Goal: Task Accomplishment & Management: Manage account settings

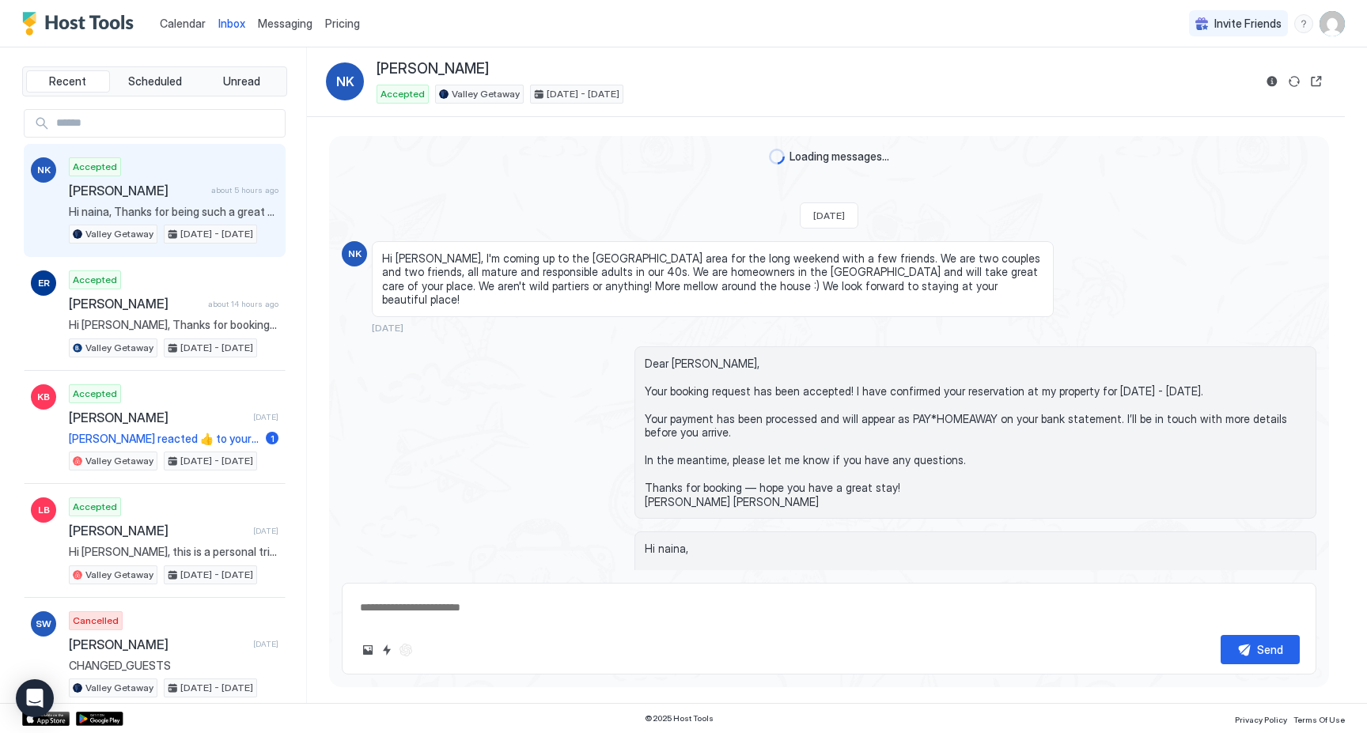
scroll to position [4038, 0]
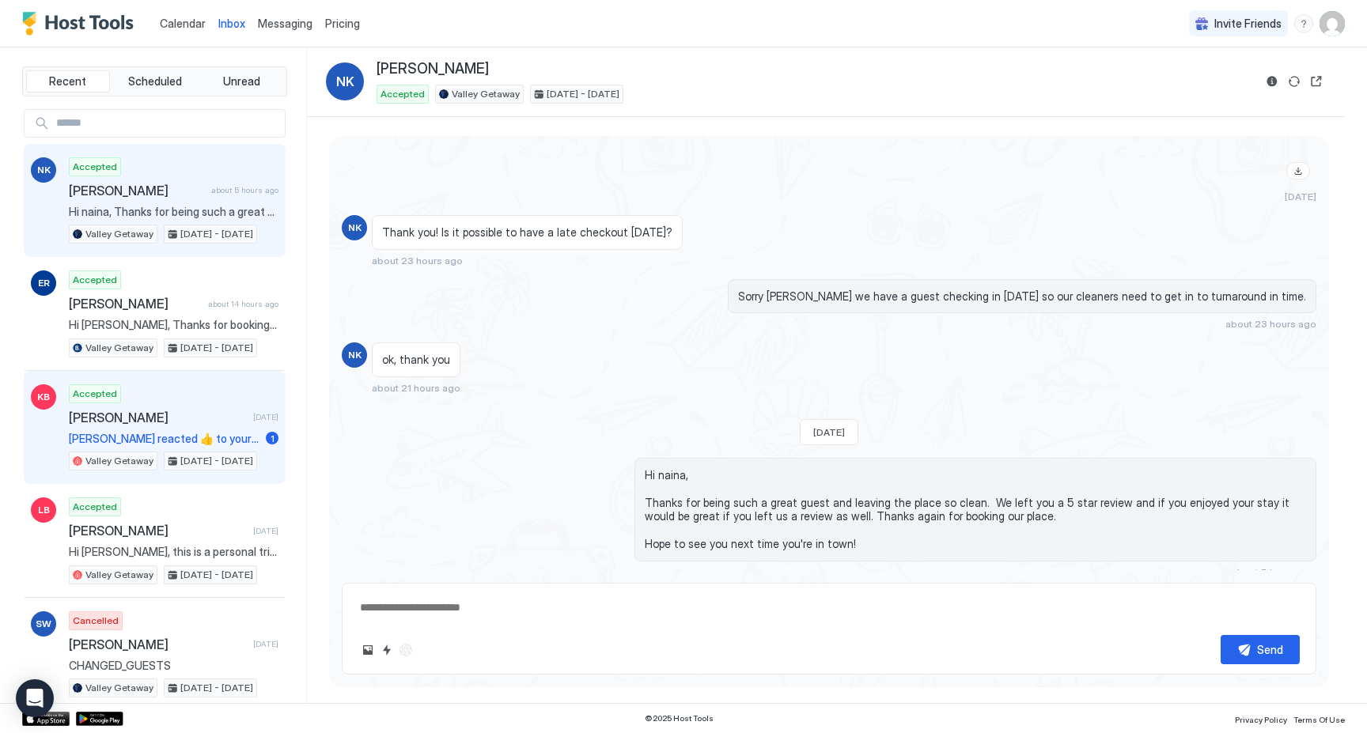
click at [130, 412] on span "[PERSON_NAME]" at bounding box center [158, 418] width 178 height 16
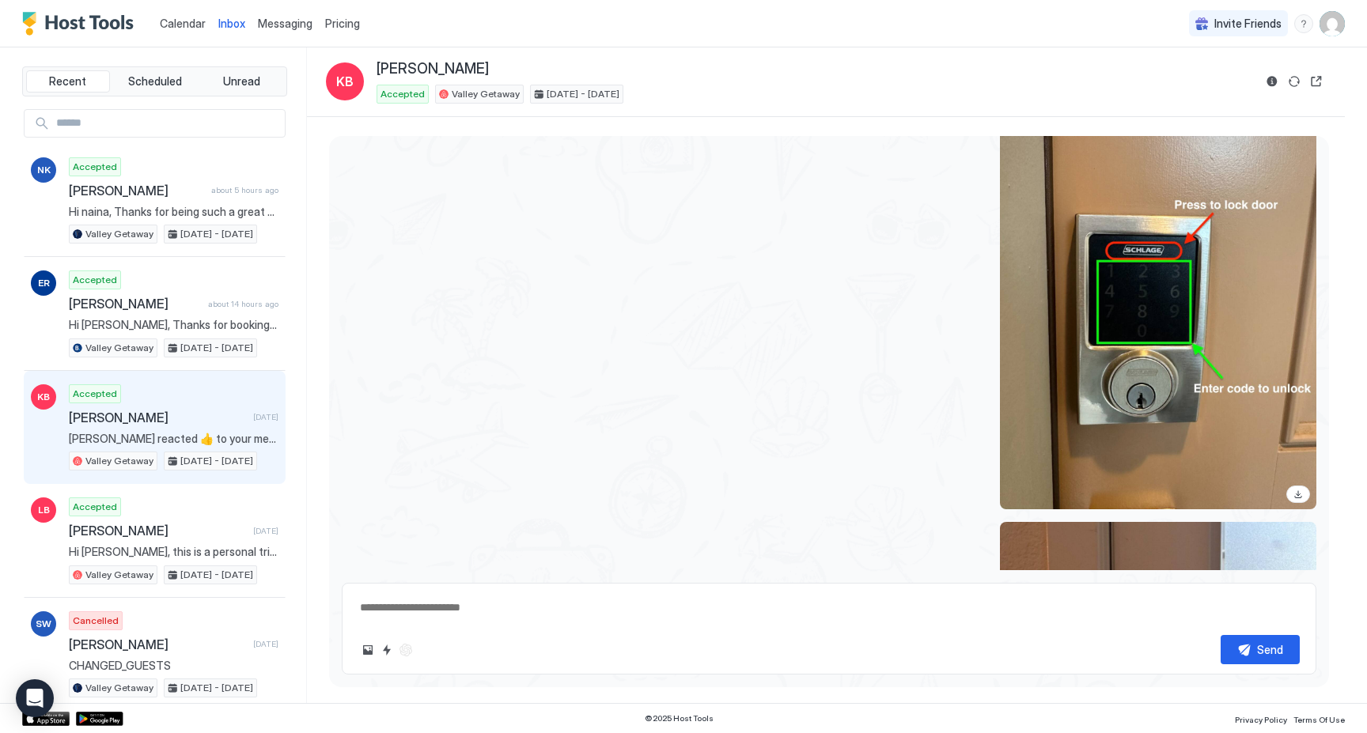
scroll to position [1652, 0]
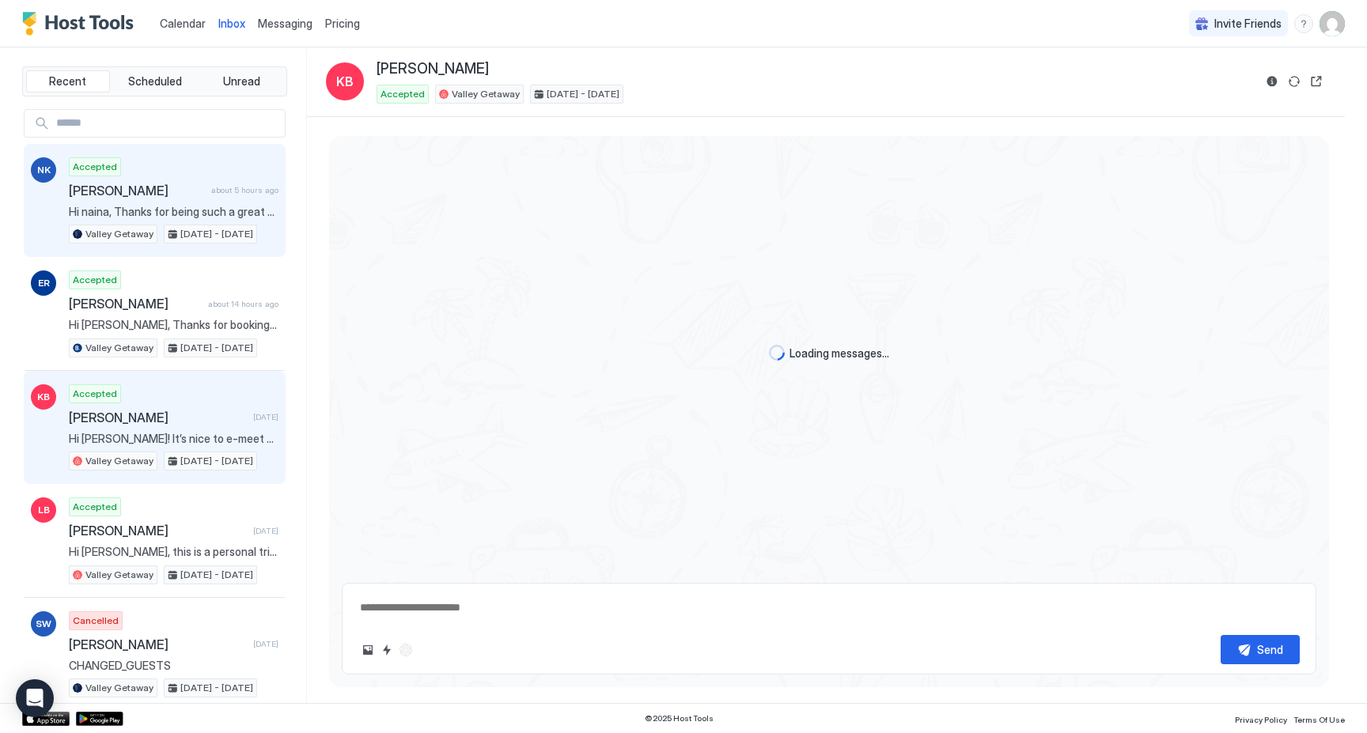
scroll to position [635, 0]
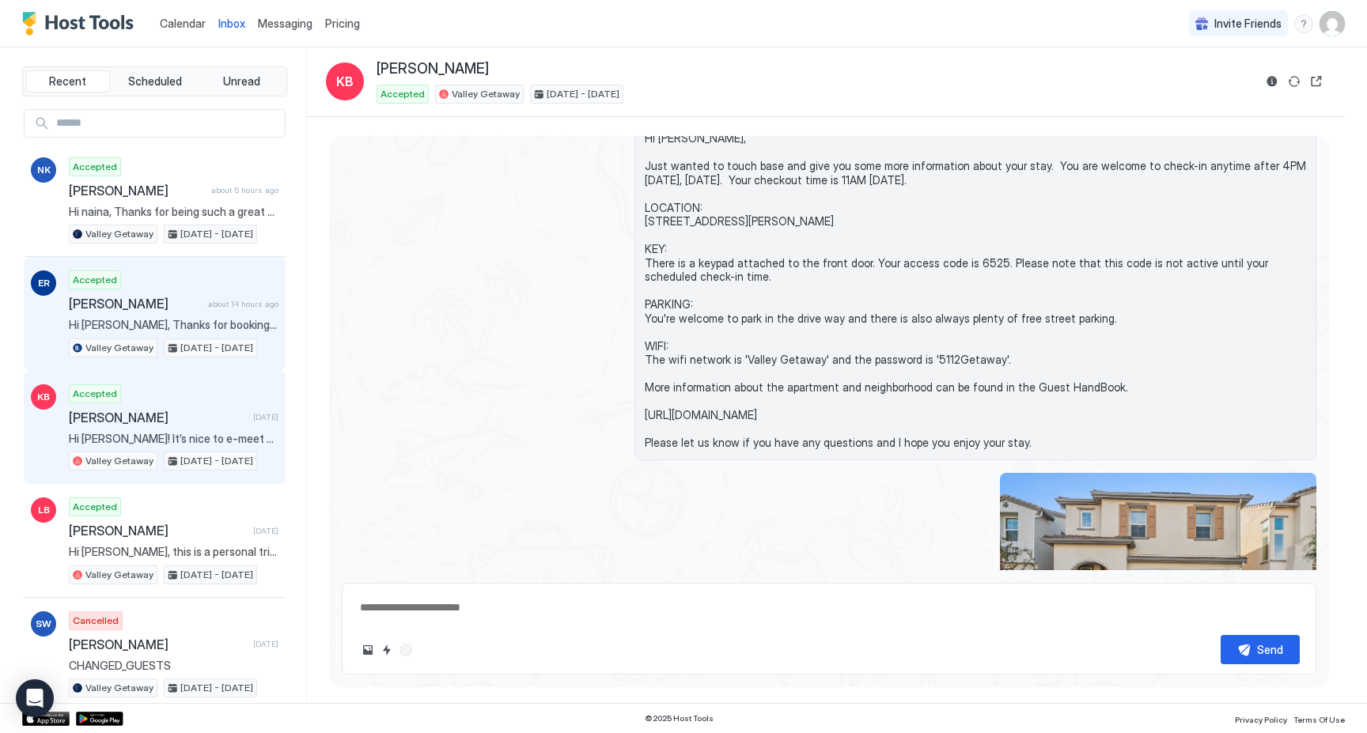
click at [214, 295] on div "Accepted emily Roth about 14 hours ago Hi emily, Thanks for booking our place. …" at bounding box center [174, 314] width 210 height 87
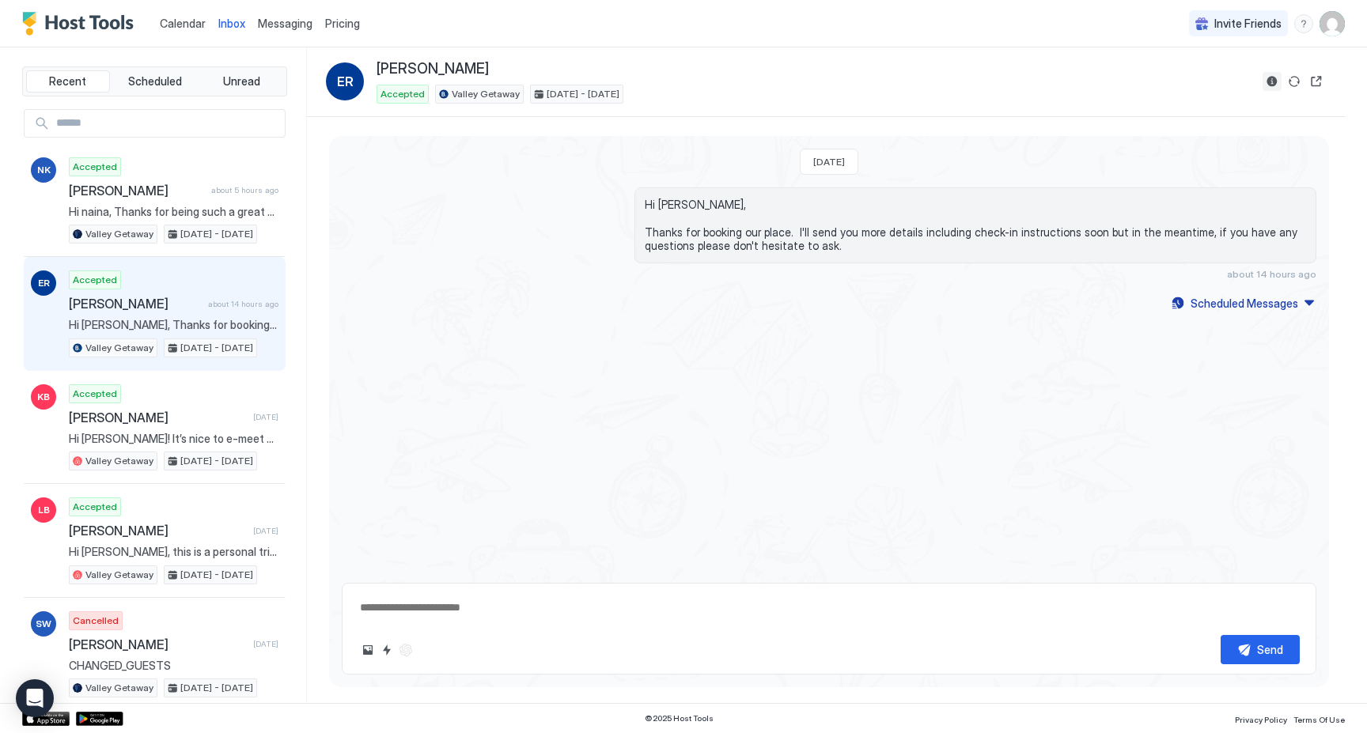
click at [1267, 82] on button "Reservation information" at bounding box center [1272, 81] width 19 height 19
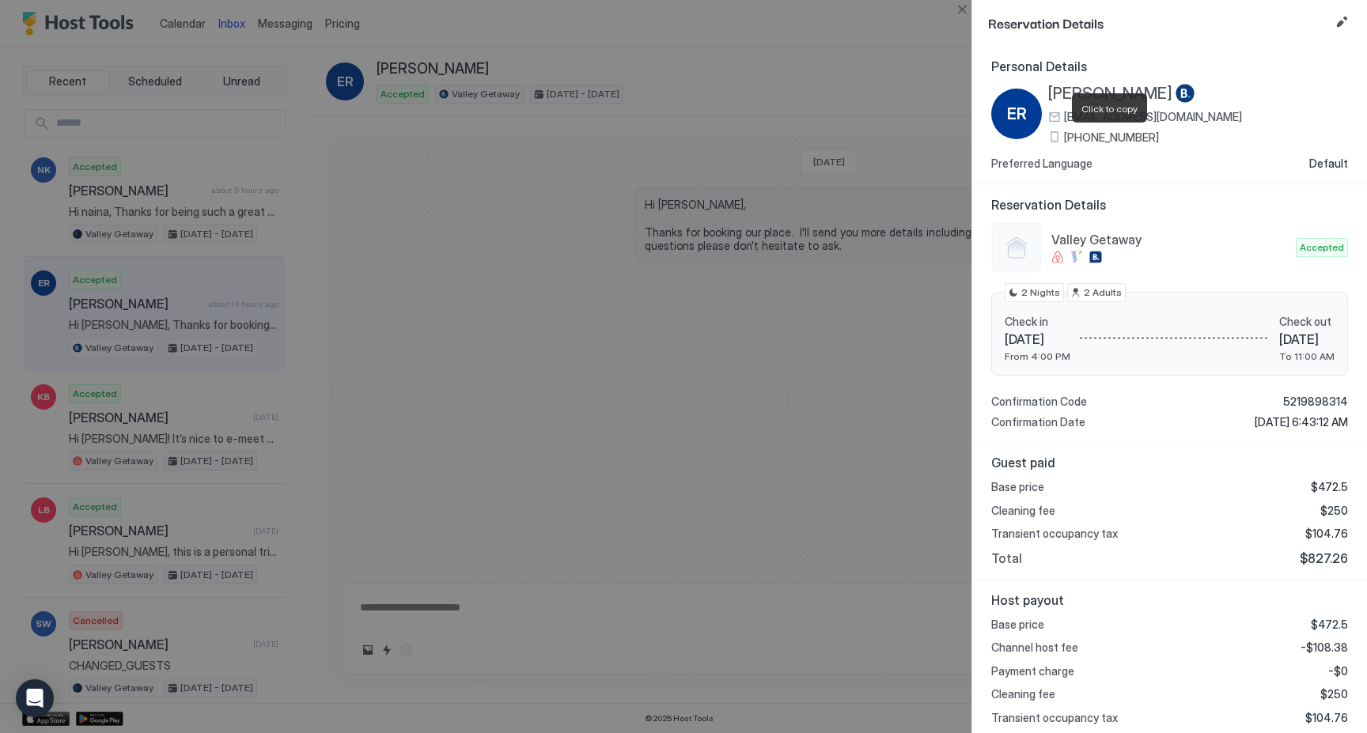
drag, startPoint x: 1168, startPoint y: 140, endPoint x: 1065, endPoint y: 141, distance: 102.8
click at [1065, 141] on div "+1 (617) 645-1240" at bounding box center [1145, 138] width 194 height 14
copy span "+1 (617) 645-1240"
click at [654, 369] on div at bounding box center [683, 366] width 1367 height 733
click at [963, 14] on button "Close" at bounding box center [961, 9] width 19 height 19
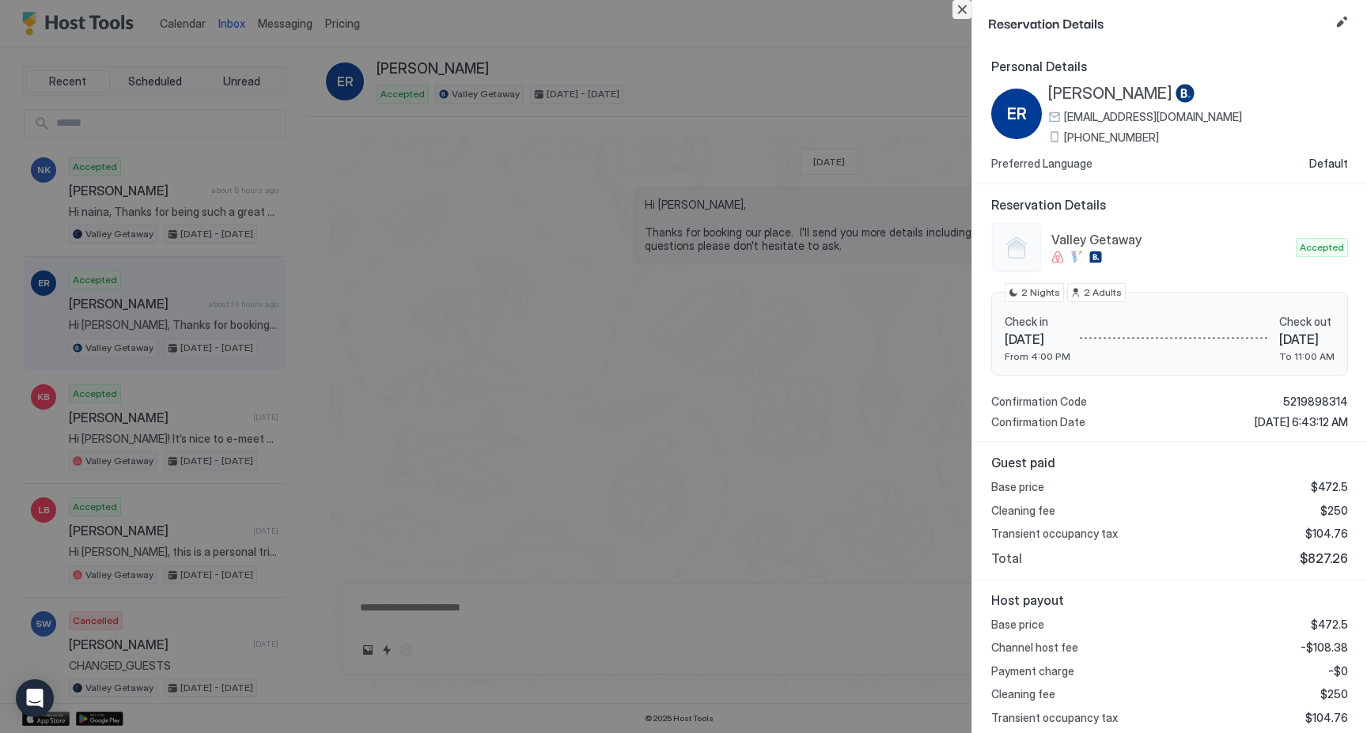
type textarea "*"
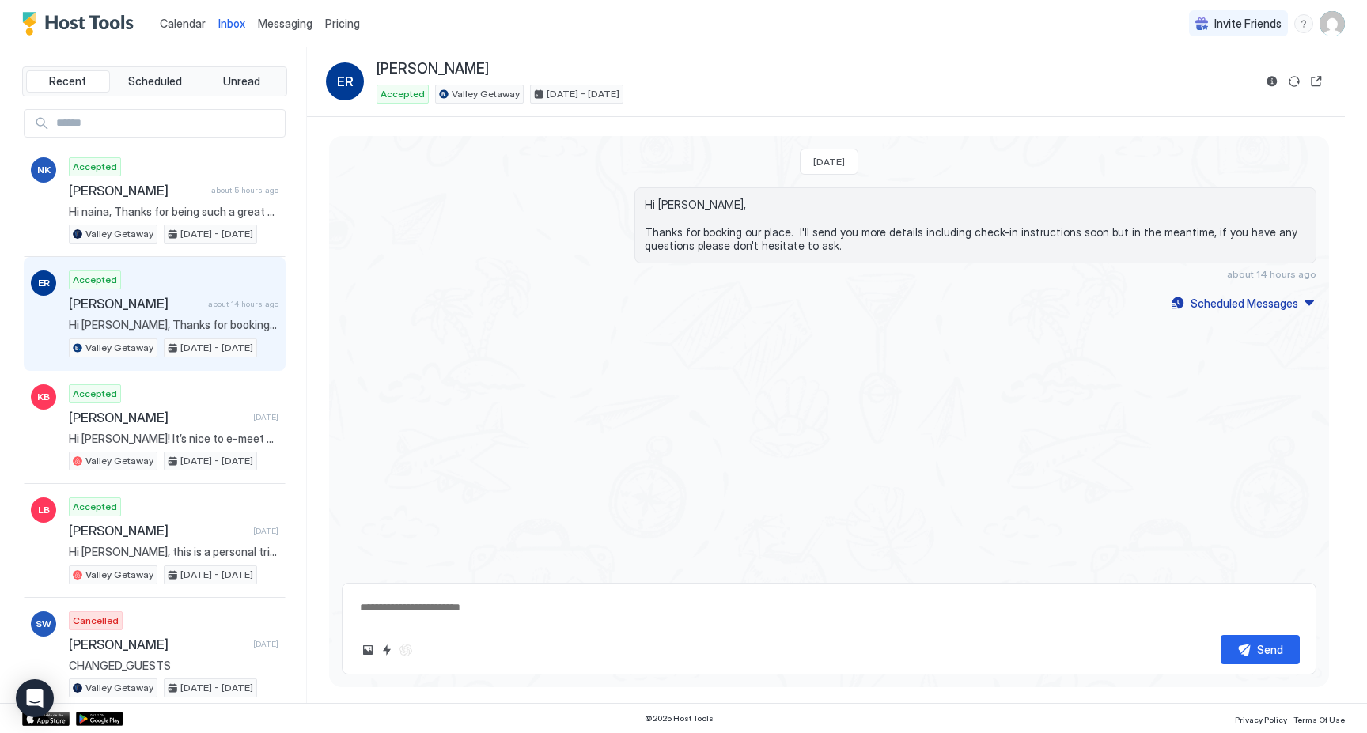
click at [168, 15] on link "Calendar" at bounding box center [183, 23] width 46 height 17
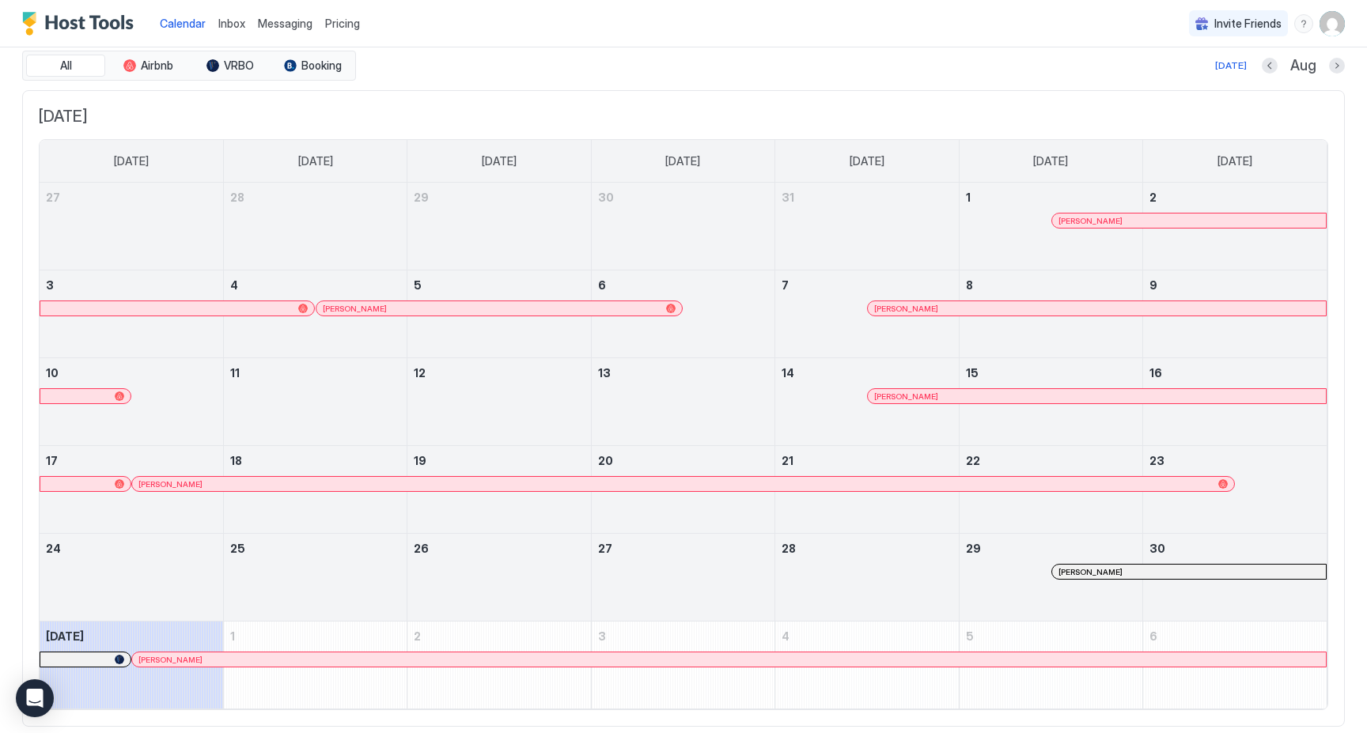
scroll to position [93, 0]
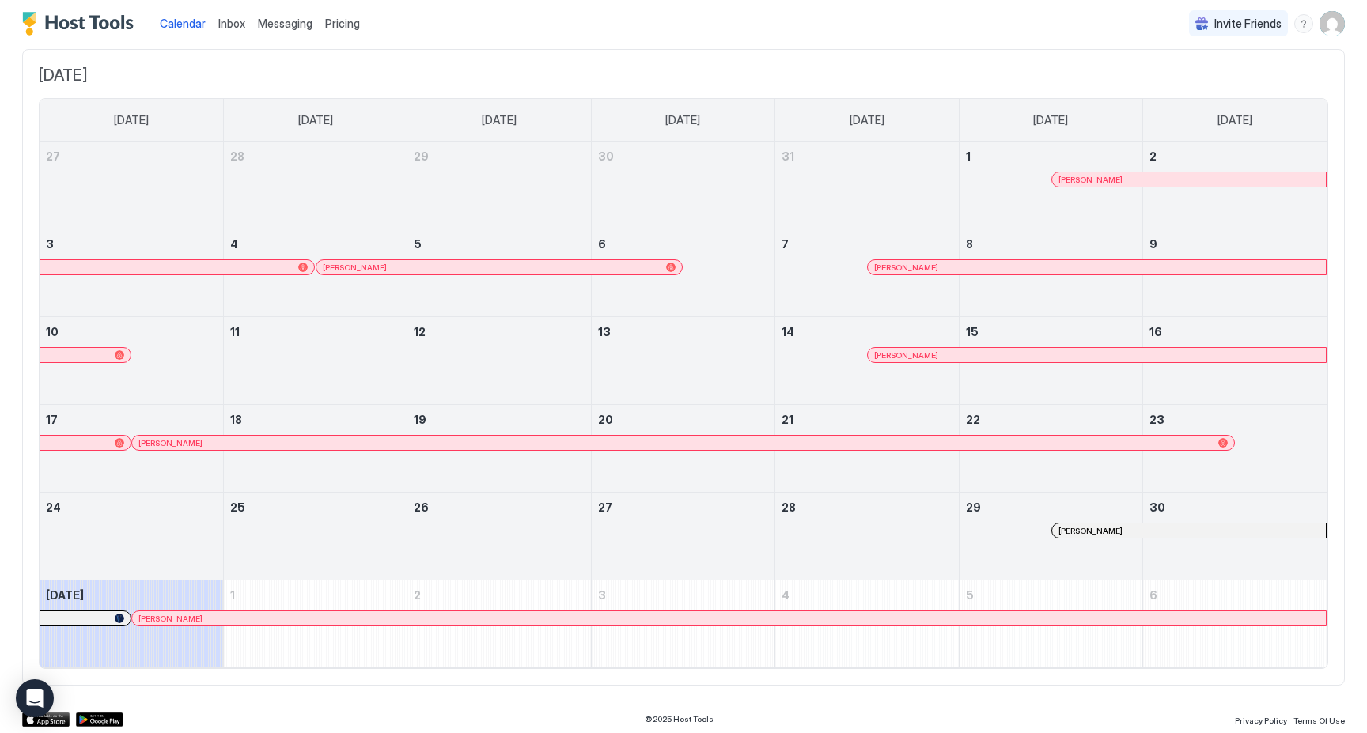
click at [301, 620] on div at bounding box center [301, 618] width 13 height 13
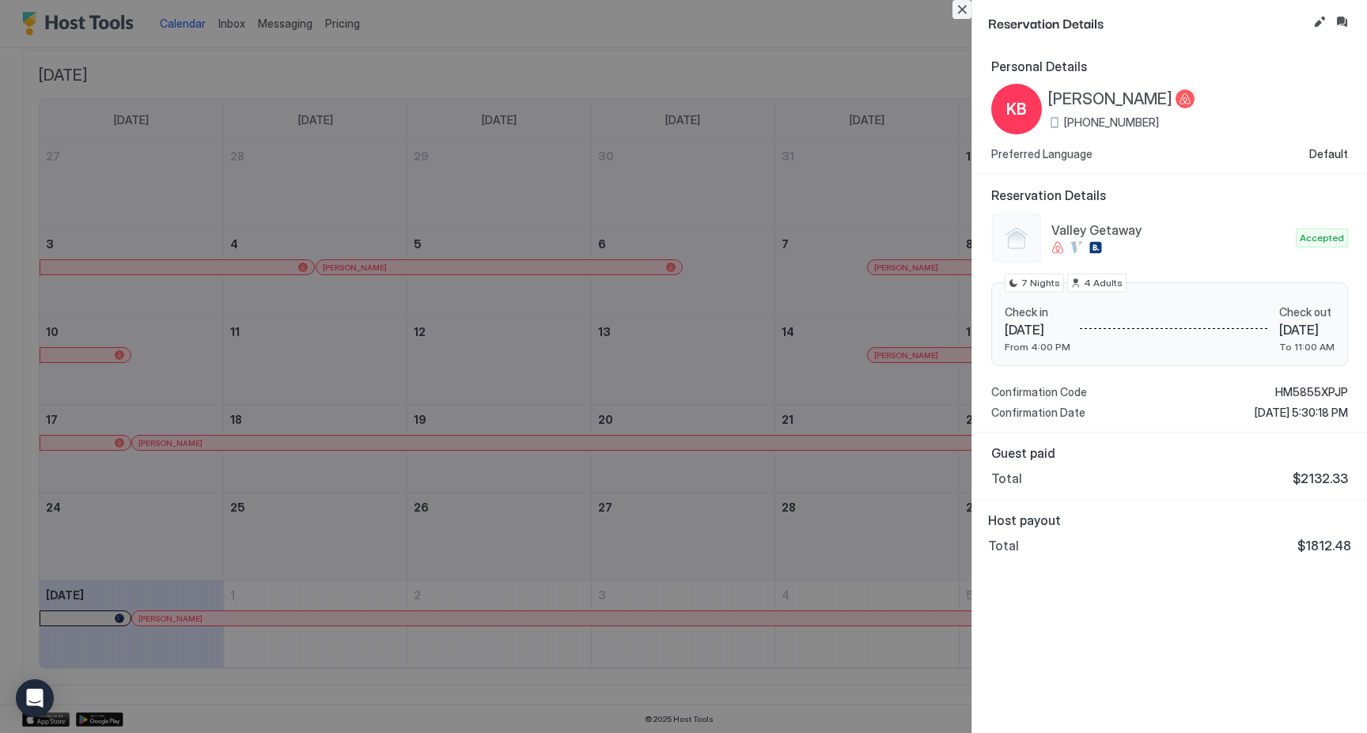
click at [966, 7] on button "Close" at bounding box center [961, 9] width 19 height 19
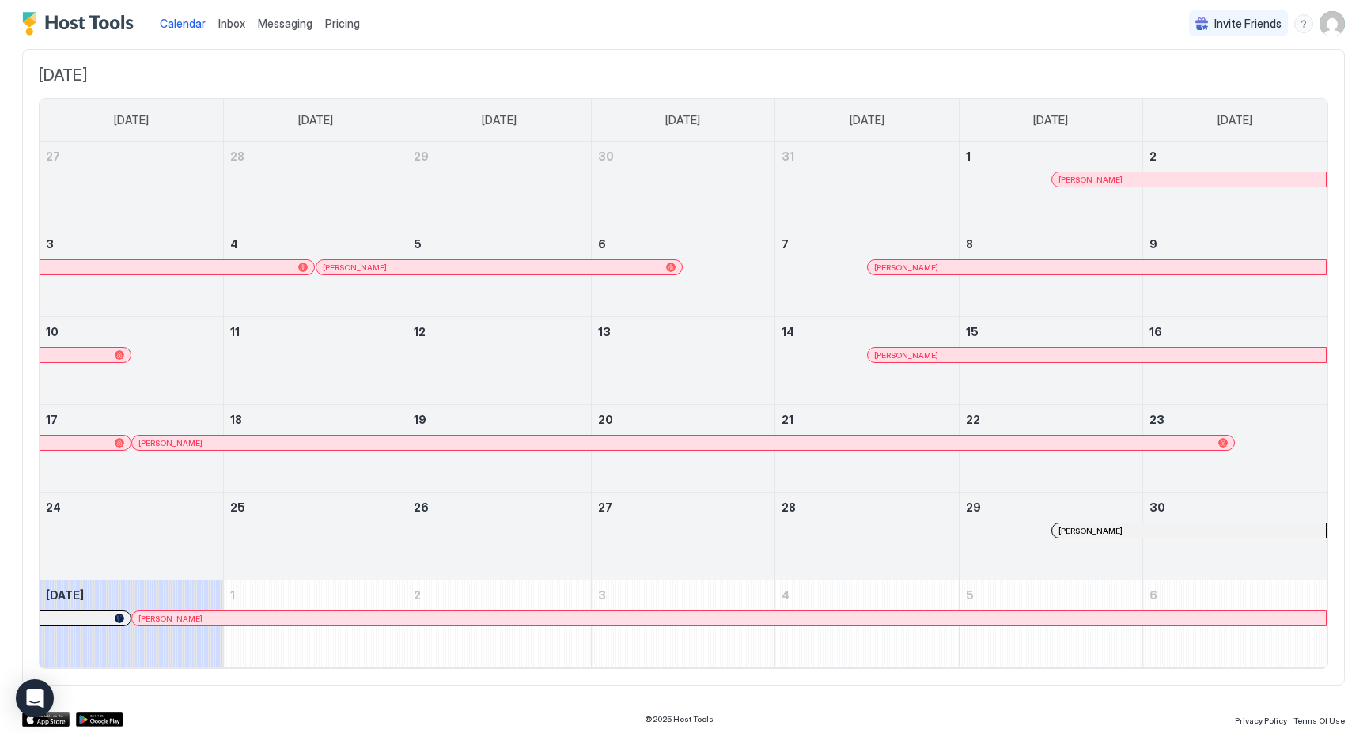
scroll to position [0, 0]
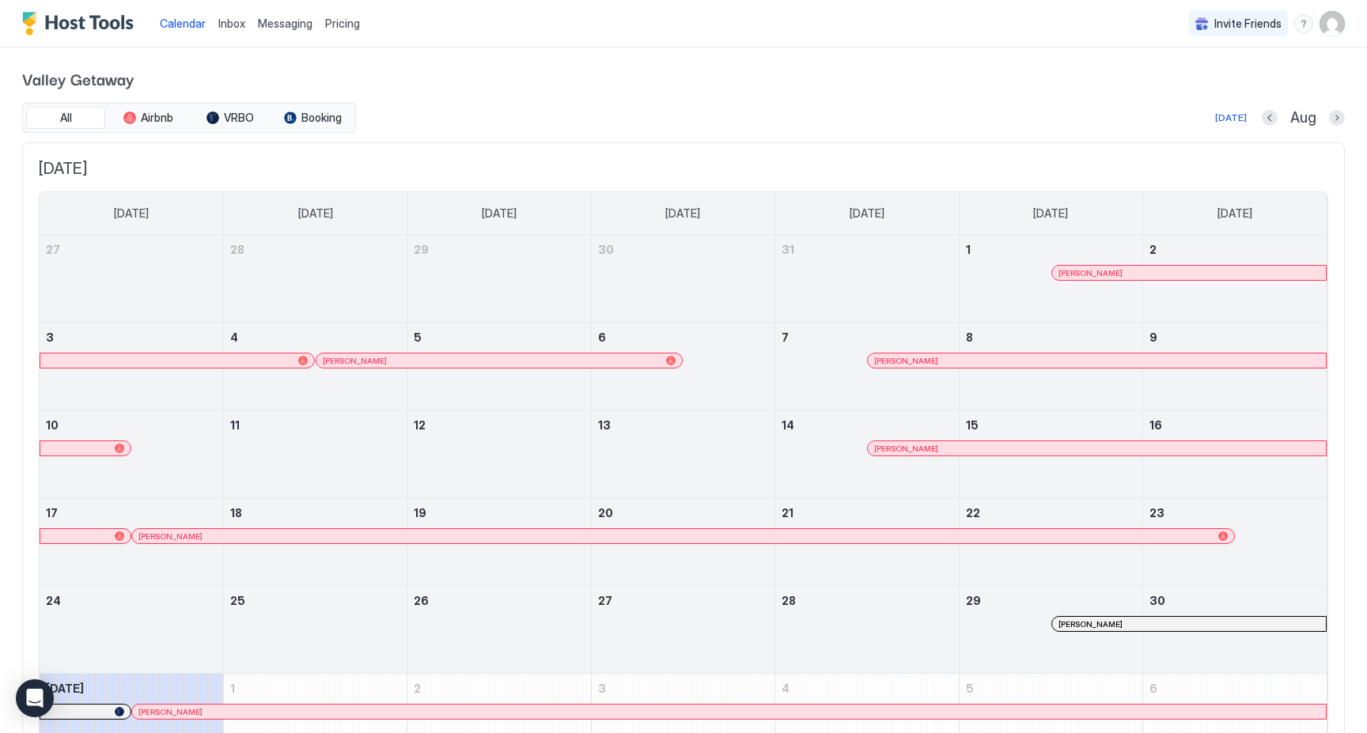
click at [1342, 120] on button "Next month" at bounding box center [1337, 118] width 16 height 16
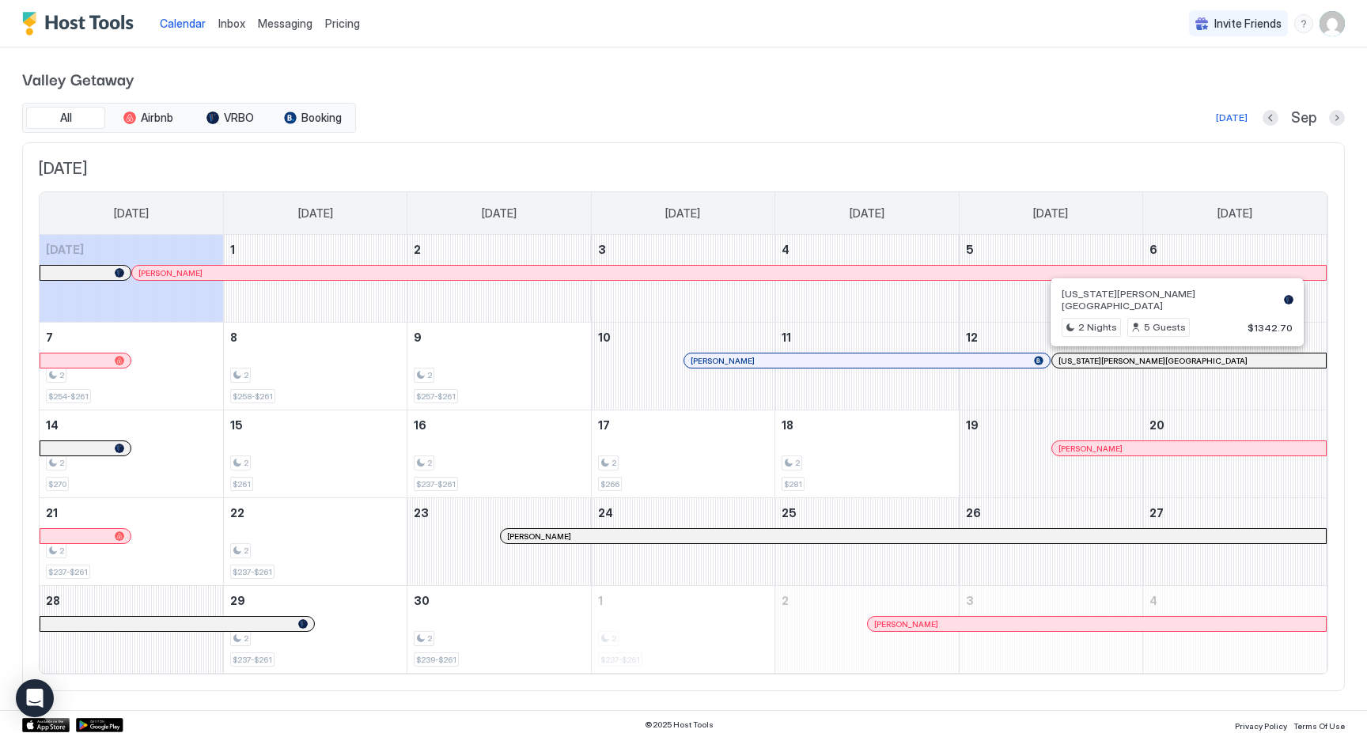
click at [1154, 360] on div at bounding box center [1154, 360] width 13 height 13
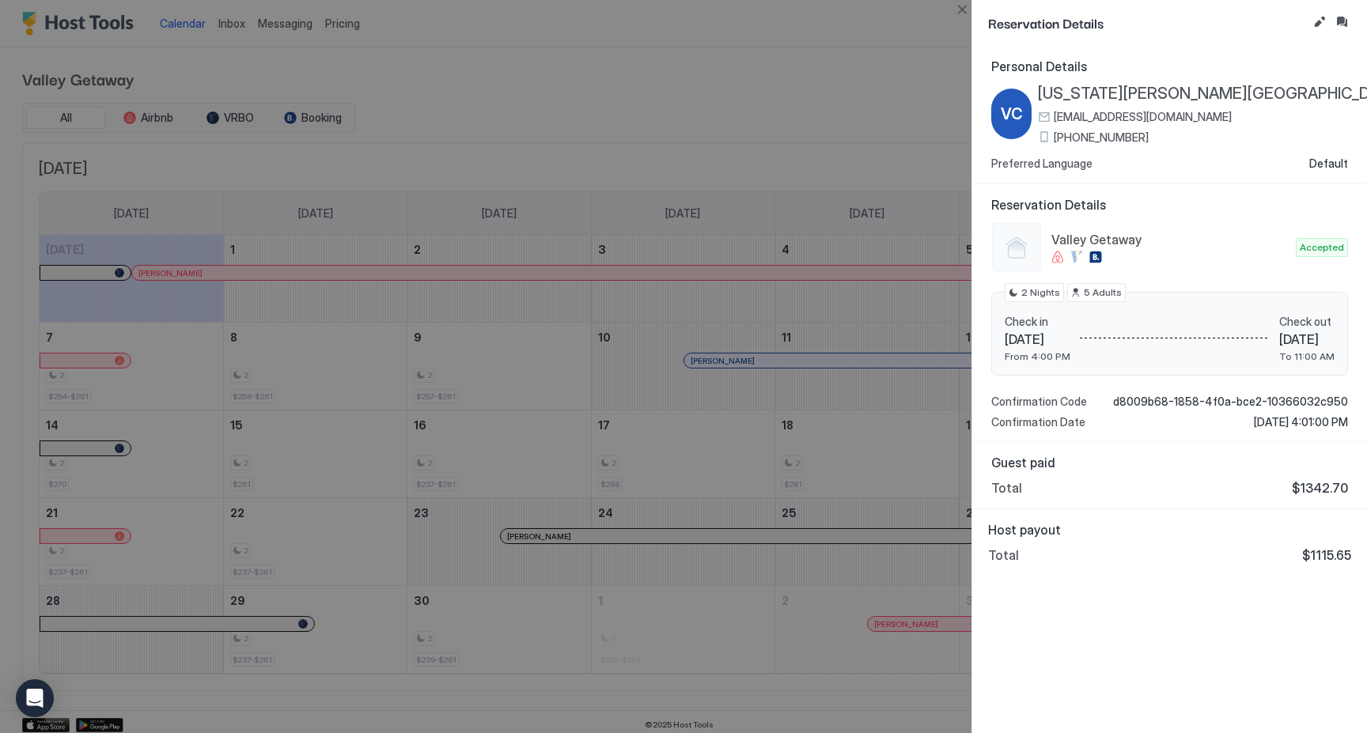
click at [759, 148] on div at bounding box center [683, 366] width 1367 height 733
click at [807, 346] on div at bounding box center [683, 366] width 1367 height 733
click at [957, 4] on button "Close" at bounding box center [961, 9] width 19 height 19
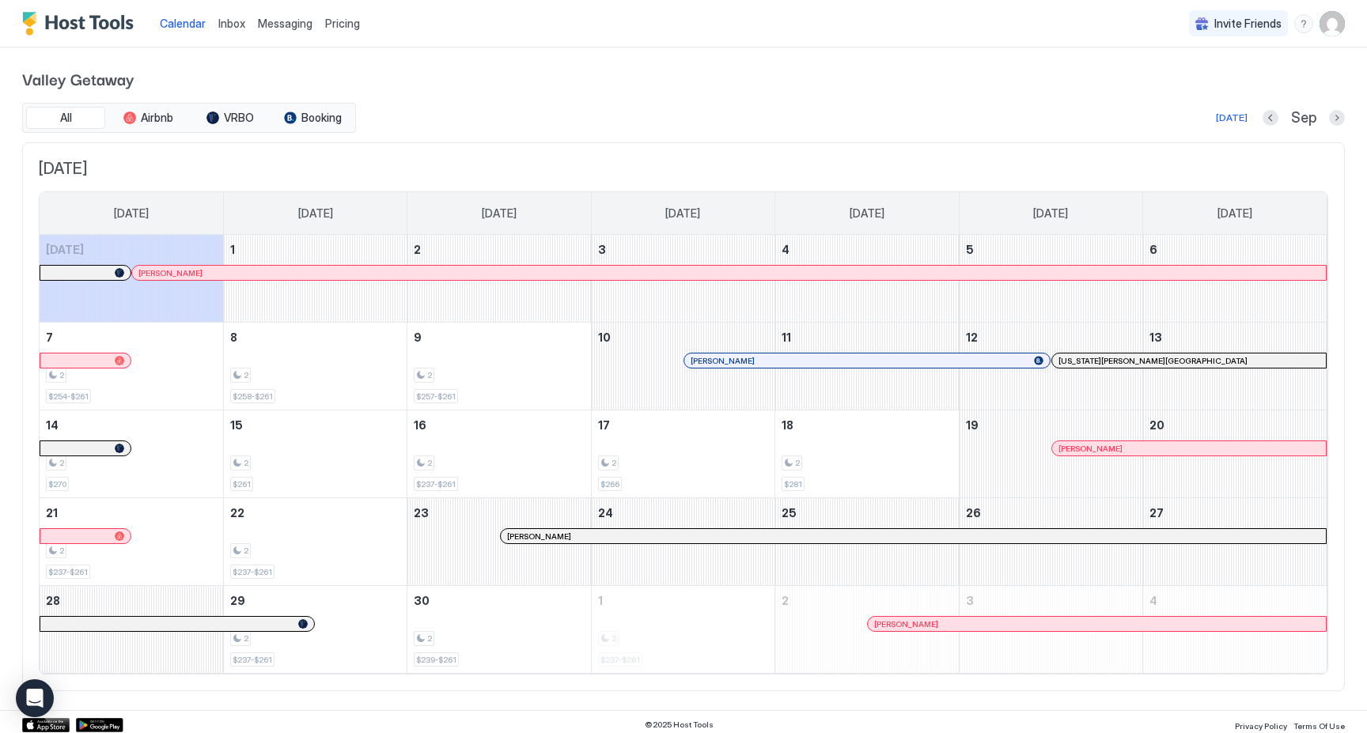
click at [1185, 452] on div at bounding box center [1185, 448] width 13 height 13
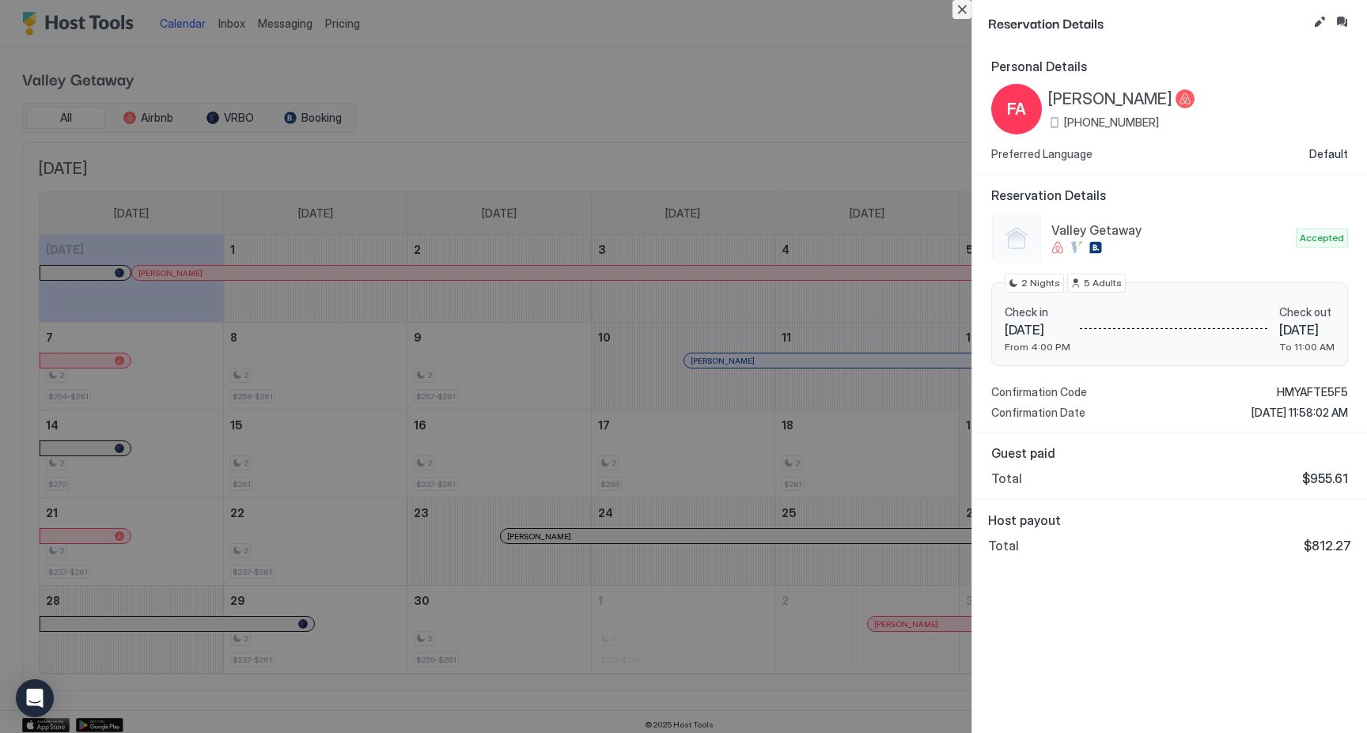
click at [960, 4] on button "Close" at bounding box center [961, 9] width 19 height 19
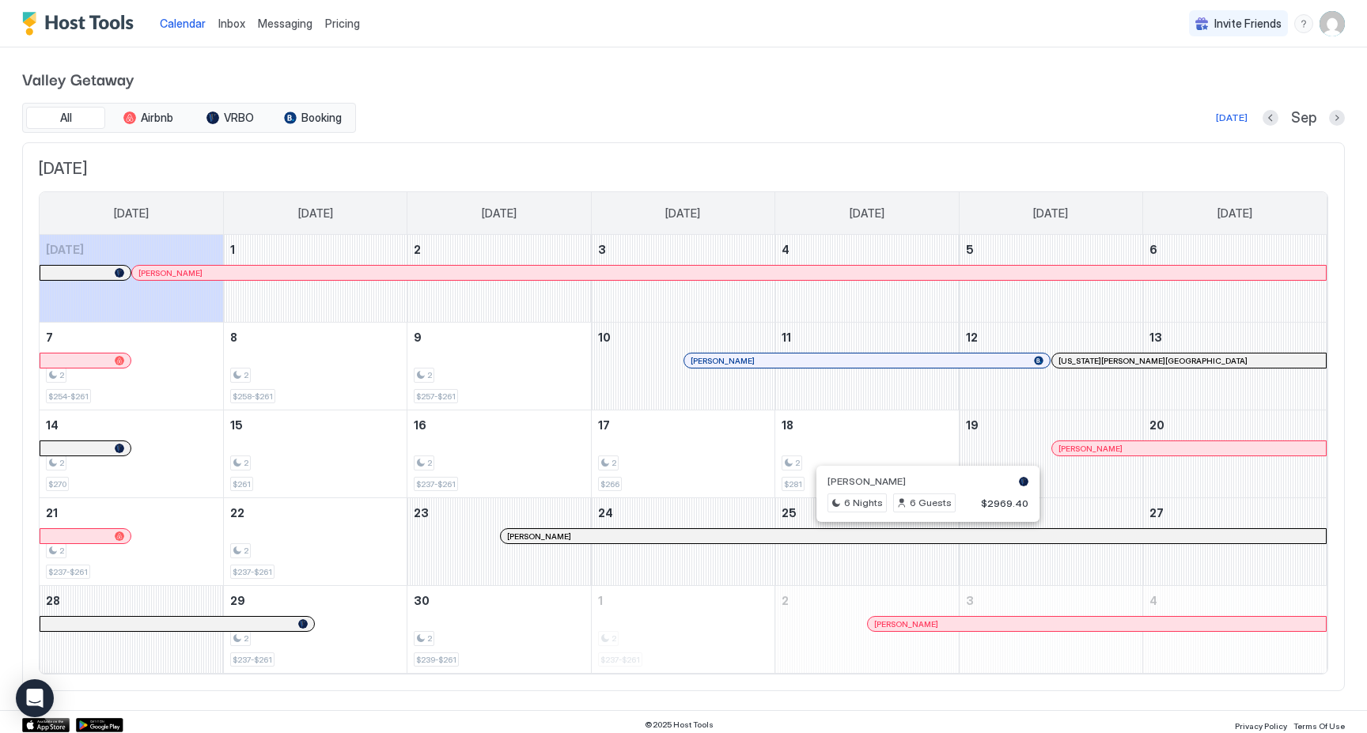
click at [922, 540] on div at bounding box center [921, 536] width 13 height 13
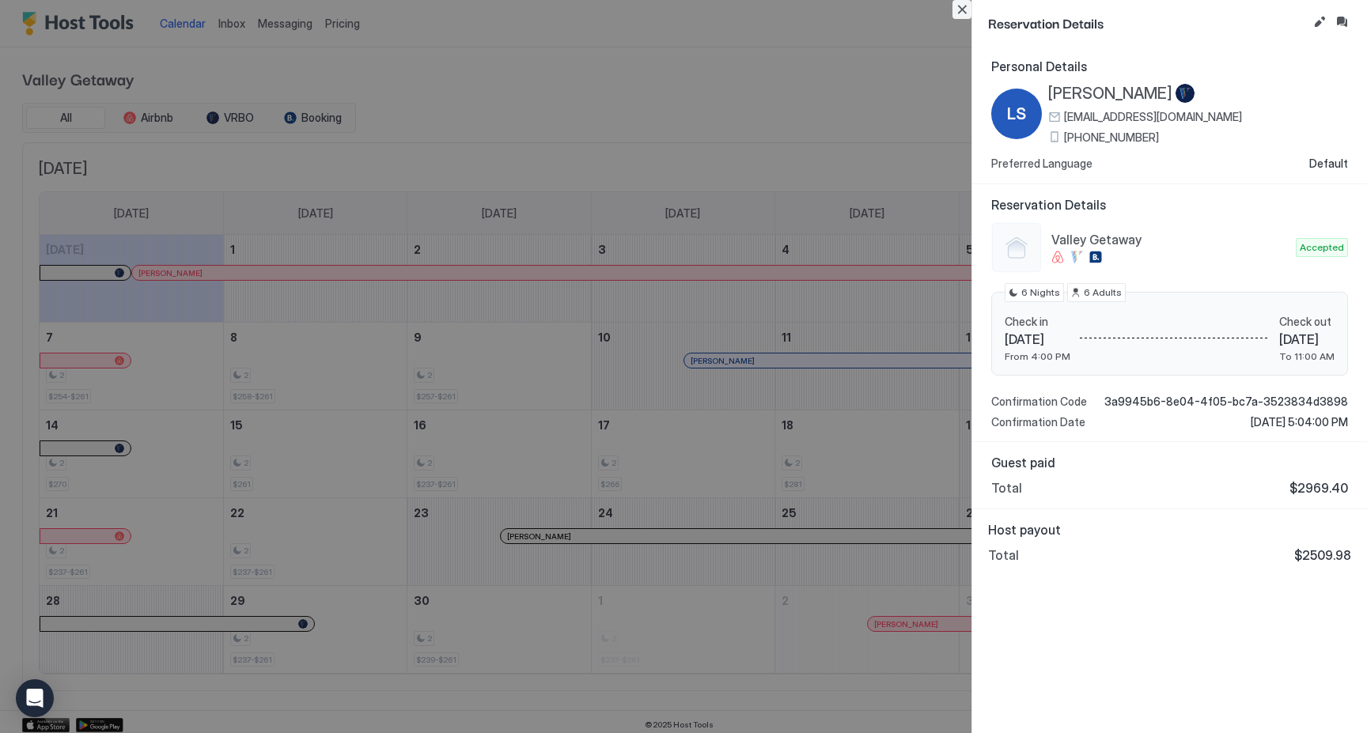
click at [960, 9] on button "Close" at bounding box center [961, 9] width 19 height 19
